Goal: Information Seeking & Learning: Find contact information

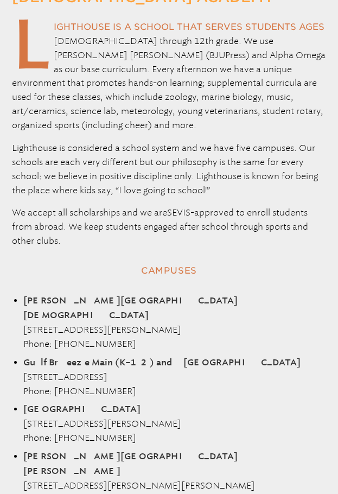
scroll to position [109, 0]
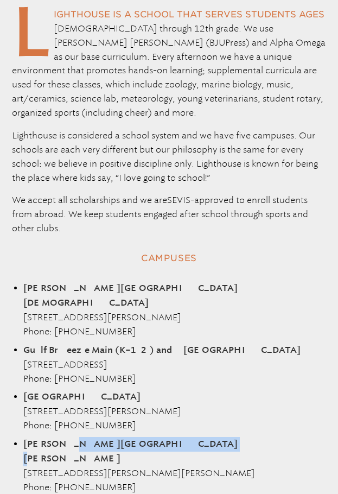
drag, startPoint x: 126, startPoint y: 413, endPoint x: 25, endPoint y: 414, distance: 101.5
click at [25, 439] on strong "[PERSON_NAME][GEOGRAPHIC_DATA][PERSON_NAME]" at bounding box center [130, 450] width 214 height 23
copy strong "[PERSON_NAME][GEOGRAPHIC_DATA][PERSON_NAME]"
drag, startPoint x: 131, startPoint y: 446, endPoint x: 59, endPoint y: 449, distance: 71.7
click at [59, 449] on div "L ighthouse is a school that serves students ages [DEMOGRAPHIC_DATA] through 12…" at bounding box center [169, 414] width 338 height 831
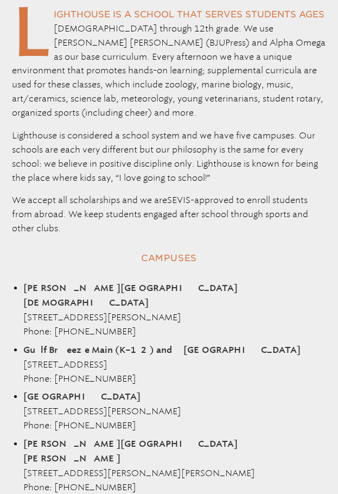
click at [141, 450] on div "L ighthouse is a school that serves students ages [DEMOGRAPHIC_DATA] through 12…" at bounding box center [169, 414] width 338 height 831
drag, startPoint x: 135, startPoint y: 443, endPoint x: 55, endPoint y: 445, distance: 79.2
click at [55, 445] on li "[PERSON_NAME][GEOGRAPHIC_DATA][PERSON_NAME] [STREET_ADDRESS][PERSON_NAME][PERSO…" at bounding box center [168, 466] width 291 height 58
copy li "[PHONE_NUMBER]"
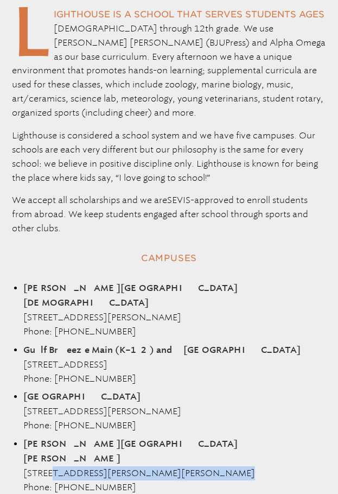
drag, startPoint x: 183, startPoint y: 424, endPoint x: 25, endPoint y: 423, distance: 157.9
click at [25, 437] on li "[PERSON_NAME][GEOGRAPHIC_DATA][PERSON_NAME] [STREET_ADDRESS][PERSON_NAME][PERSO…" at bounding box center [168, 466] width 291 height 58
copy li "[STREET_ADDRESS][PERSON_NAME][PERSON_NAME]"
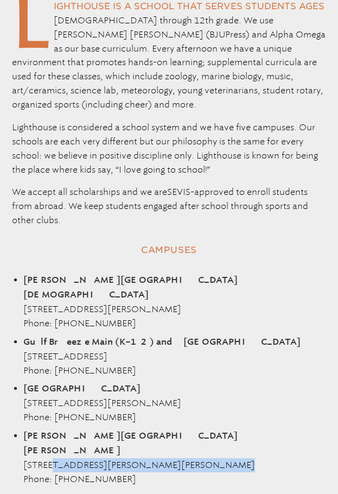
scroll to position [271, 0]
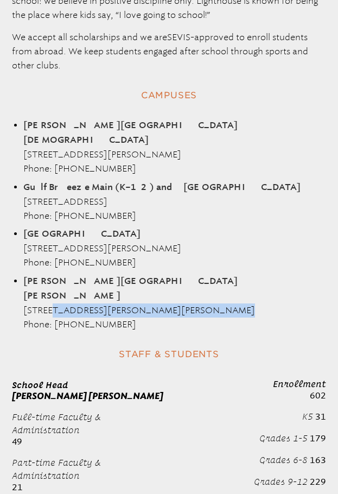
drag, startPoint x: 209, startPoint y: 252, endPoint x: 23, endPoint y: 252, distance: 185.6
click at [23, 274] on li "[PERSON_NAME][GEOGRAPHIC_DATA][PERSON_NAME] [STREET_ADDRESS][PERSON_NAME][PERSO…" at bounding box center [168, 303] width 291 height 58
copy strong "[PERSON_NAME][GEOGRAPHIC_DATA][PERSON_NAME]"
